Goal: Find specific fact: Find specific fact

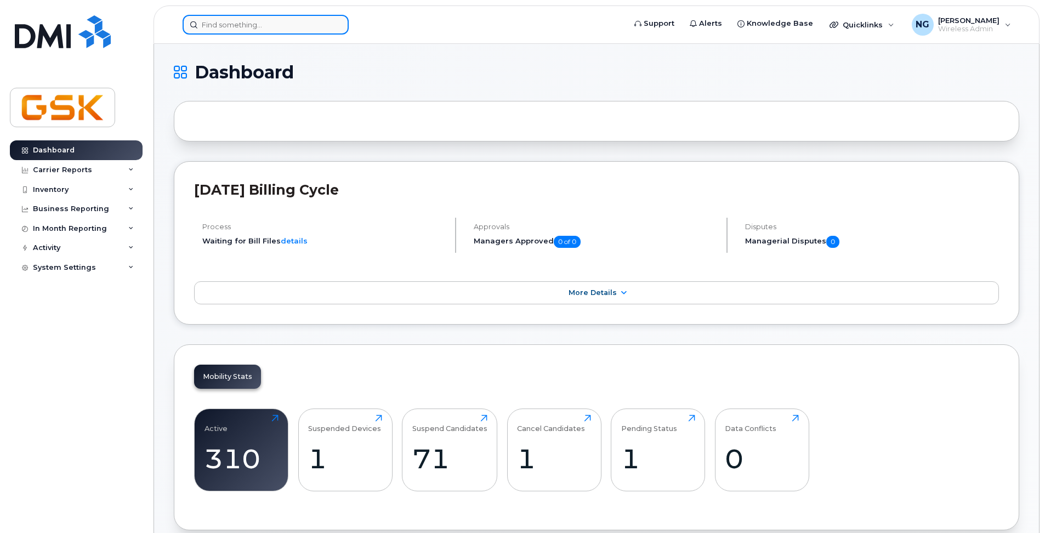
click at [256, 27] on input at bounding box center [266, 25] width 166 height 20
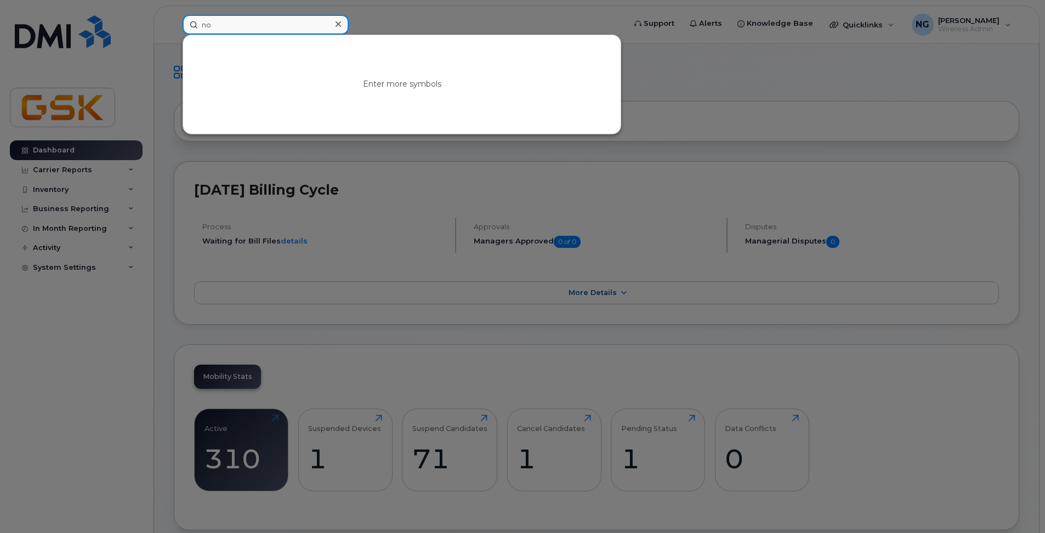
type input "n"
click at [609, 18] on div at bounding box center [522, 266] width 1045 height 533
click at [235, 29] on input at bounding box center [266, 25] width 166 height 20
type input "[PERSON_NAME]"
drag, startPoint x: 242, startPoint y: 25, endPoint x: 150, endPoint y: 24, distance: 92.2
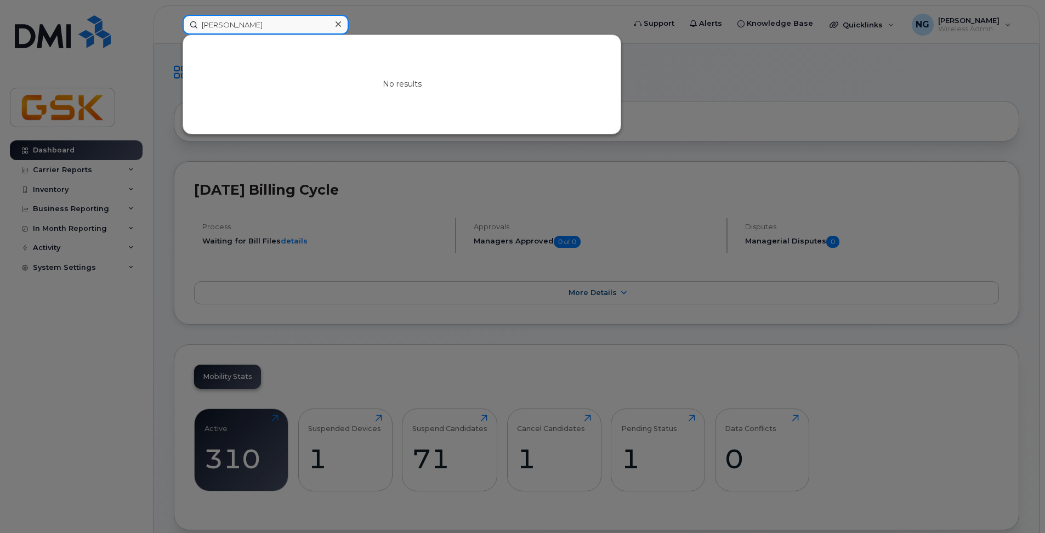
click at [174, 24] on div "[PERSON_NAME] No results" at bounding box center [400, 25] width 453 height 20
click at [109, 198] on div at bounding box center [522, 266] width 1045 height 533
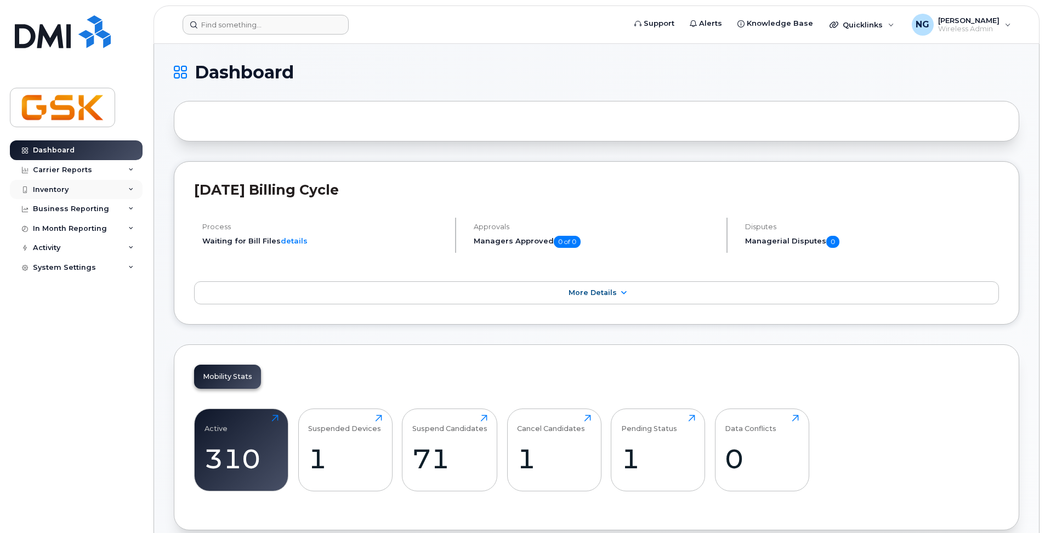
click at [74, 187] on div "Inventory" at bounding box center [76, 190] width 133 height 20
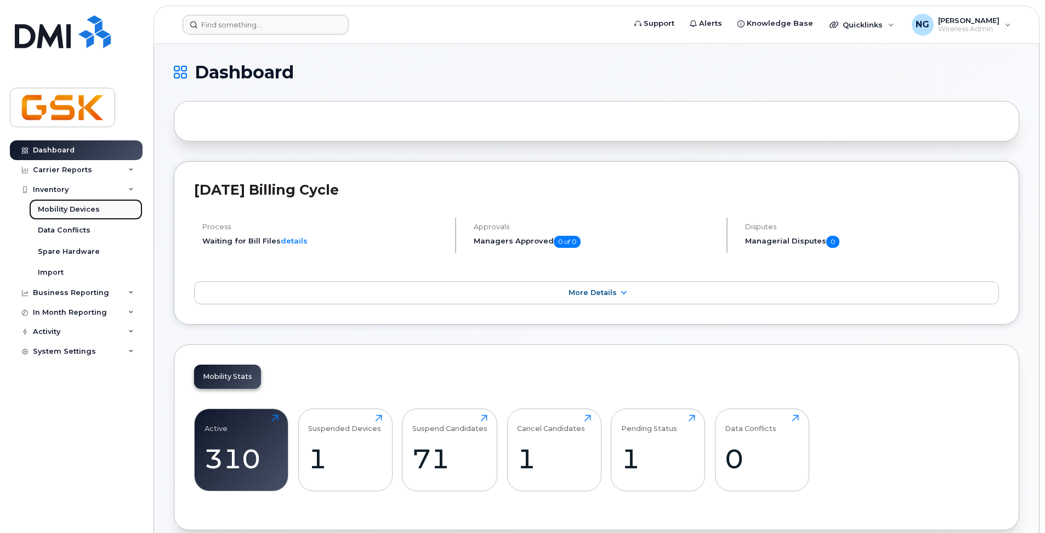
click at [72, 209] on div "Mobility Devices" at bounding box center [69, 210] width 62 height 10
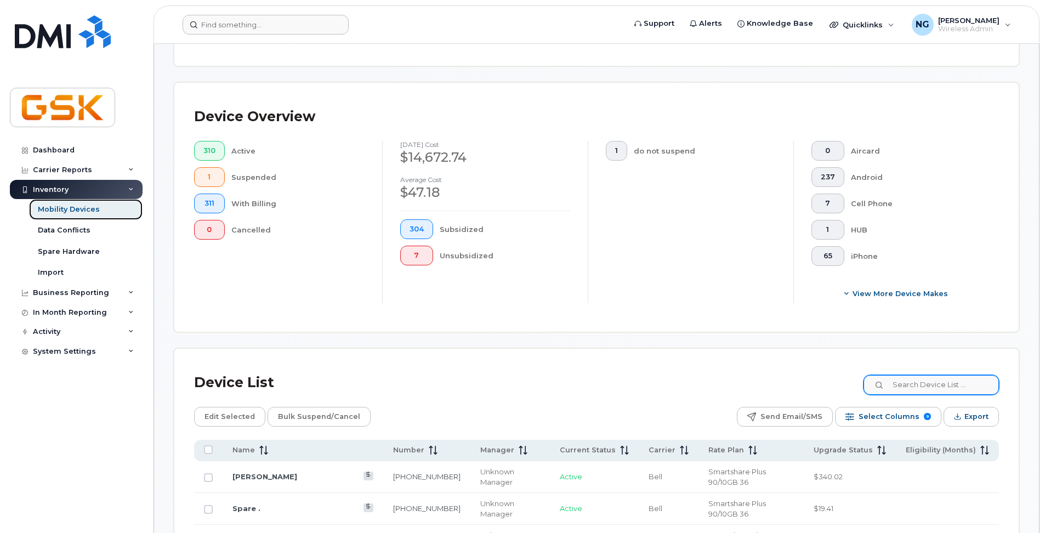
scroll to position [329, 0]
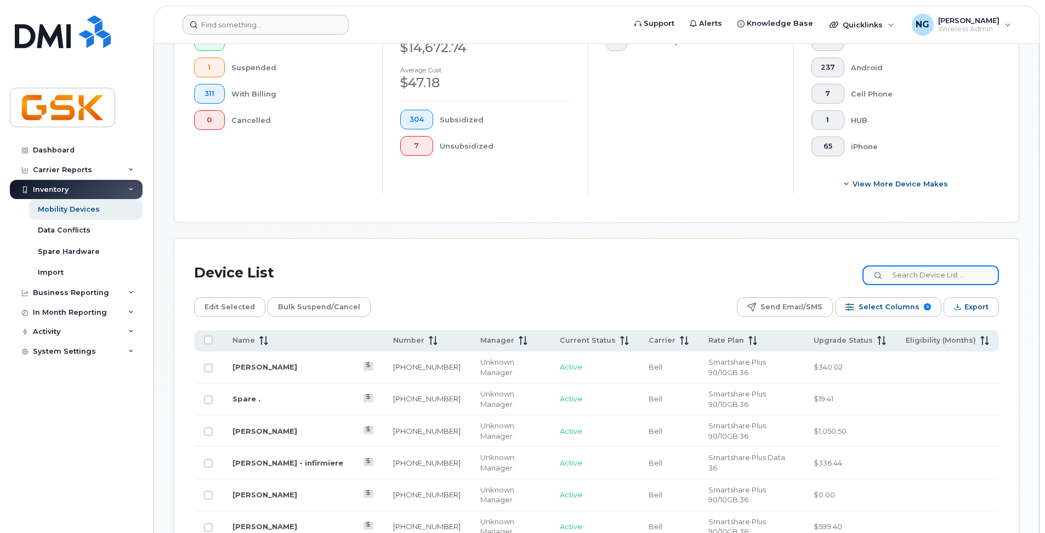
click at [925, 274] on input at bounding box center [931, 275] width 137 height 20
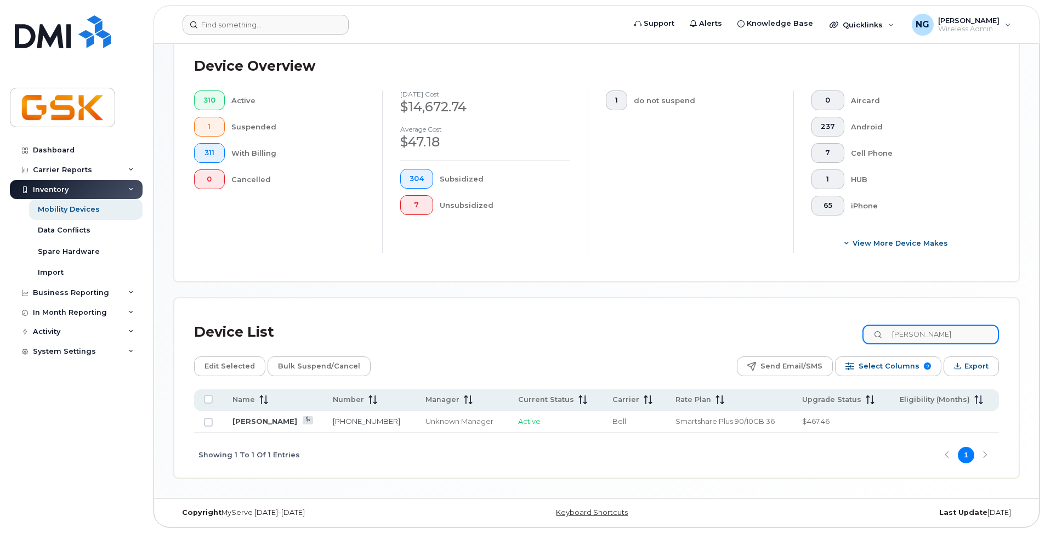
scroll to position [270, 0]
type input "[PERSON_NAME]"
click at [295, 419] on link "[PERSON_NAME]" at bounding box center [265, 421] width 65 height 9
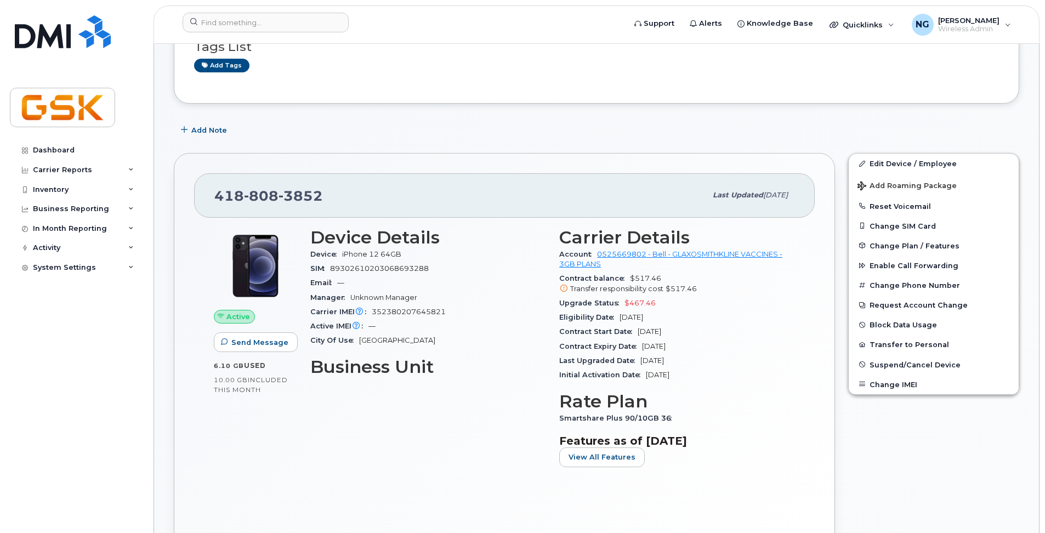
scroll to position [55, 0]
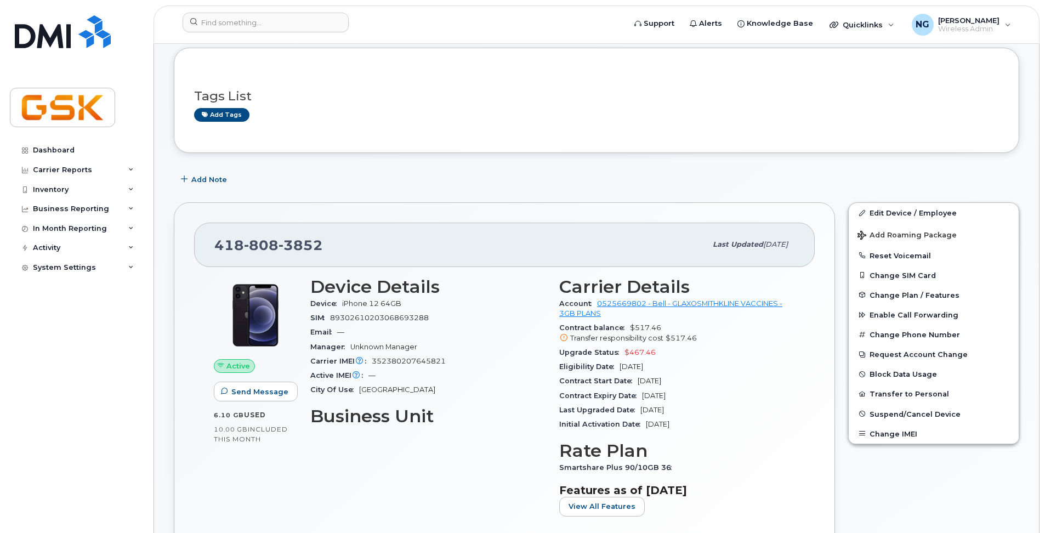
click at [512, 470] on div "Device Details Device iPhone 12 64GB SIM 89302610203068693288 Email — Manager U…" at bounding box center [428, 401] width 249 height 262
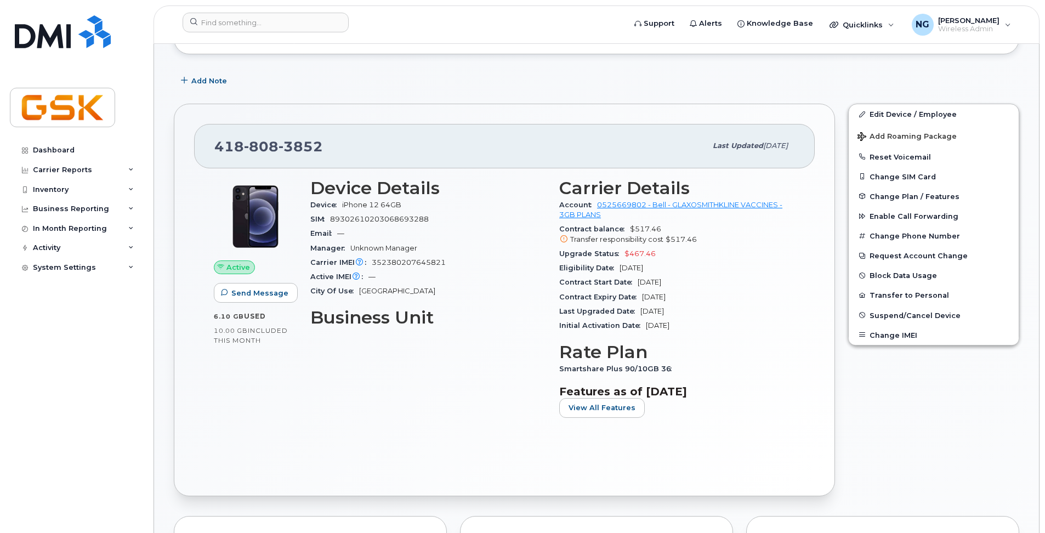
scroll to position [165, 0]
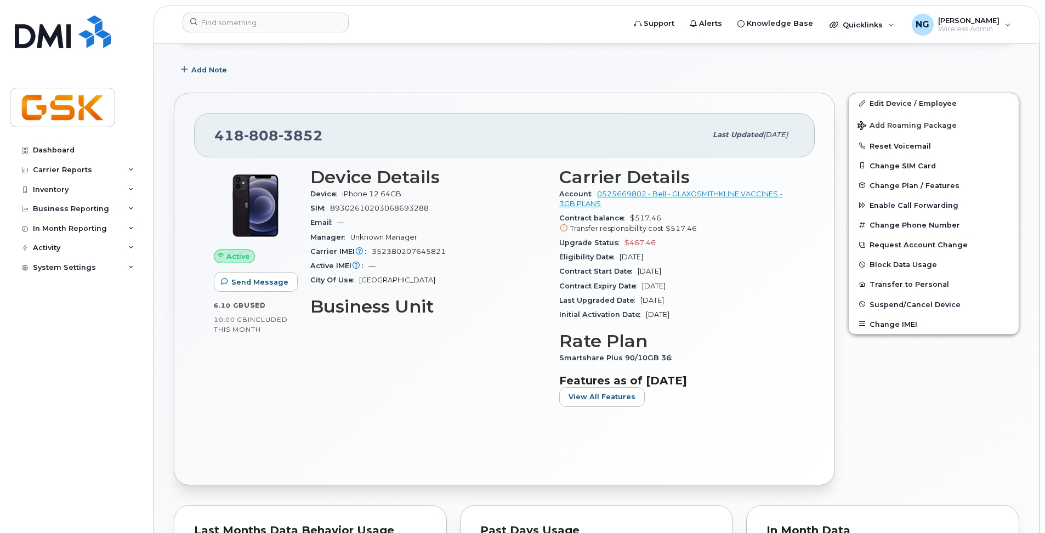
click at [364, 405] on div "Device Details Device iPhone 12 64GB SIM 89302610203068693288 Email — Manager U…" at bounding box center [428, 292] width 249 height 262
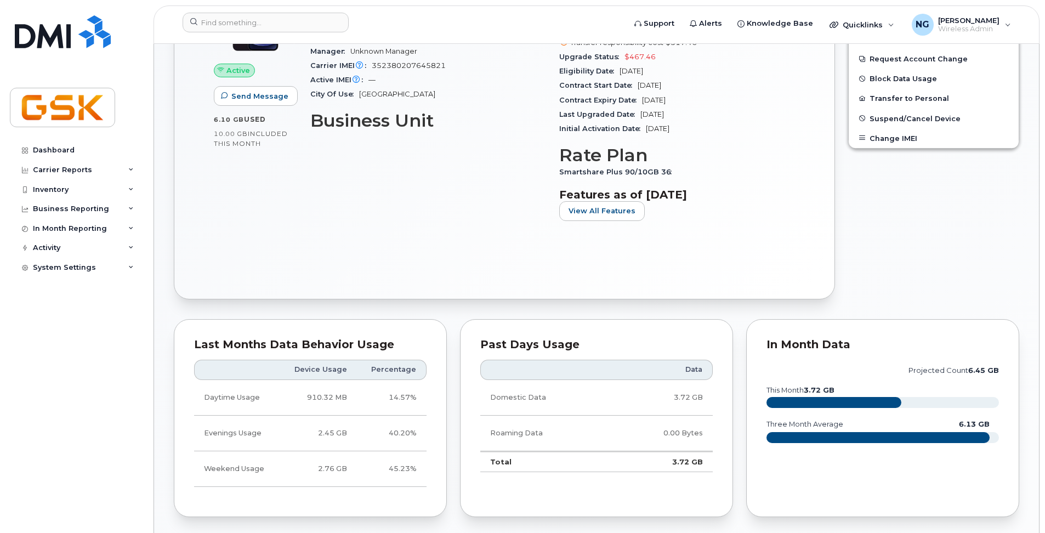
scroll to position [219, 0]
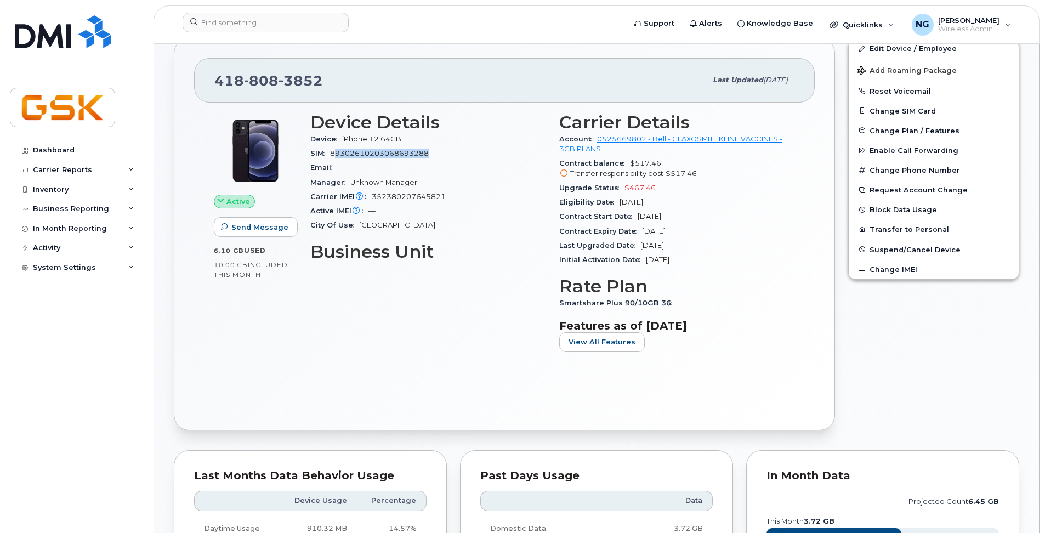
drag, startPoint x: 444, startPoint y: 154, endPoint x: 336, endPoint y: 150, distance: 108.1
click at [336, 150] on div "SIM 89302610203068693288" at bounding box center [428, 153] width 236 height 14
drag, startPoint x: 375, startPoint y: 137, endPoint x: 419, endPoint y: 139, distance: 44.0
click at [419, 139] on div "Device iPhone 12 64GB" at bounding box center [428, 139] width 236 height 14
drag, startPoint x: 329, startPoint y: 81, endPoint x: 195, endPoint y: 71, distance: 134.8
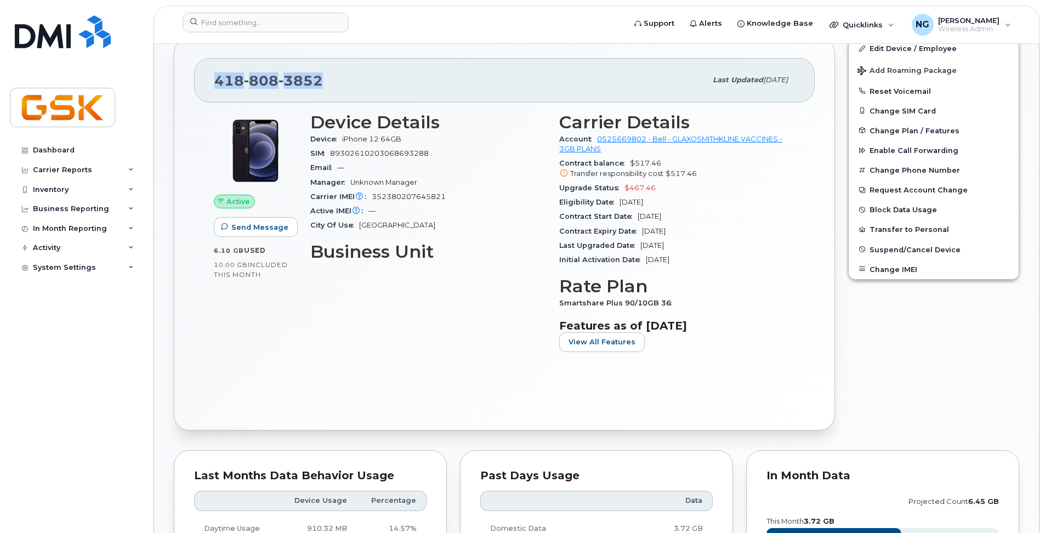
click at [195, 71] on div "418 808 3852 Last updated Sep 29, 2025" at bounding box center [504, 80] width 621 height 44
copy span "418 808 3852"
